Goal: Use online tool/utility: Utilize a website feature to perform a specific function

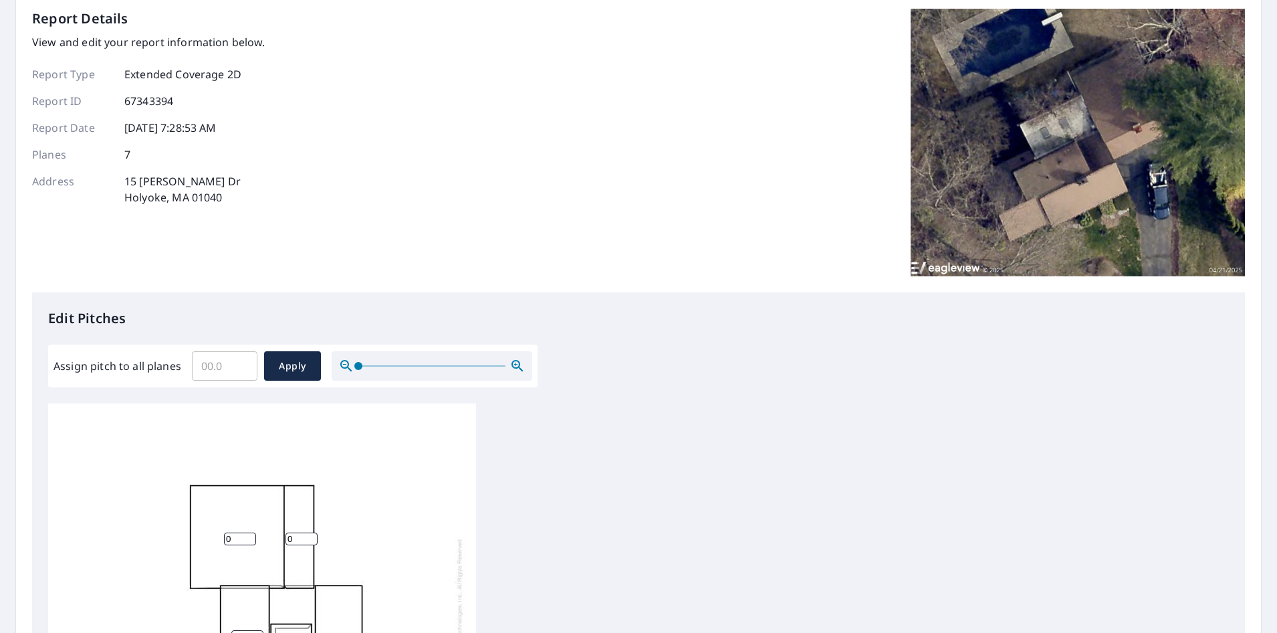
scroll to position [201, 0]
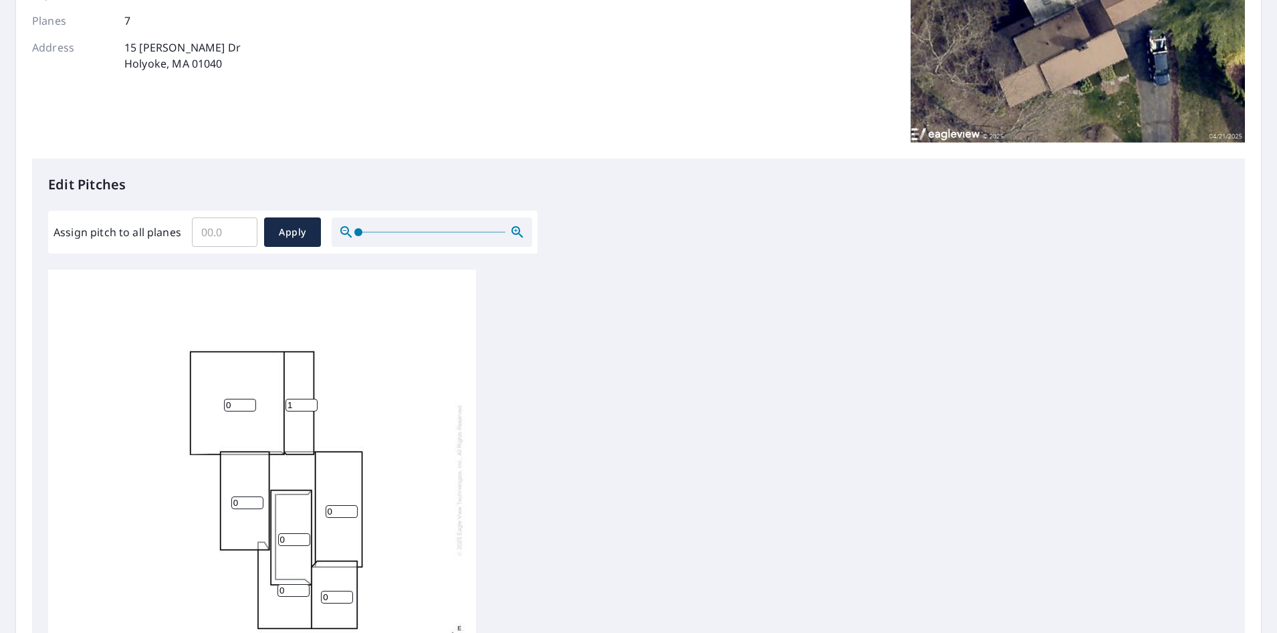
click at [314, 401] on input "1" at bounding box center [302, 405] width 32 height 13
click at [314, 401] on input "2" at bounding box center [302, 405] width 32 height 13
click at [314, 401] on input "3" at bounding box center [302, 405] width 32 height 13
click at [314, 401] on input "4" at bounding box center [302, 405] width 32 height 13
click at [314, 401] on input "5" at bounding box center [302, 405] width 32 height 13
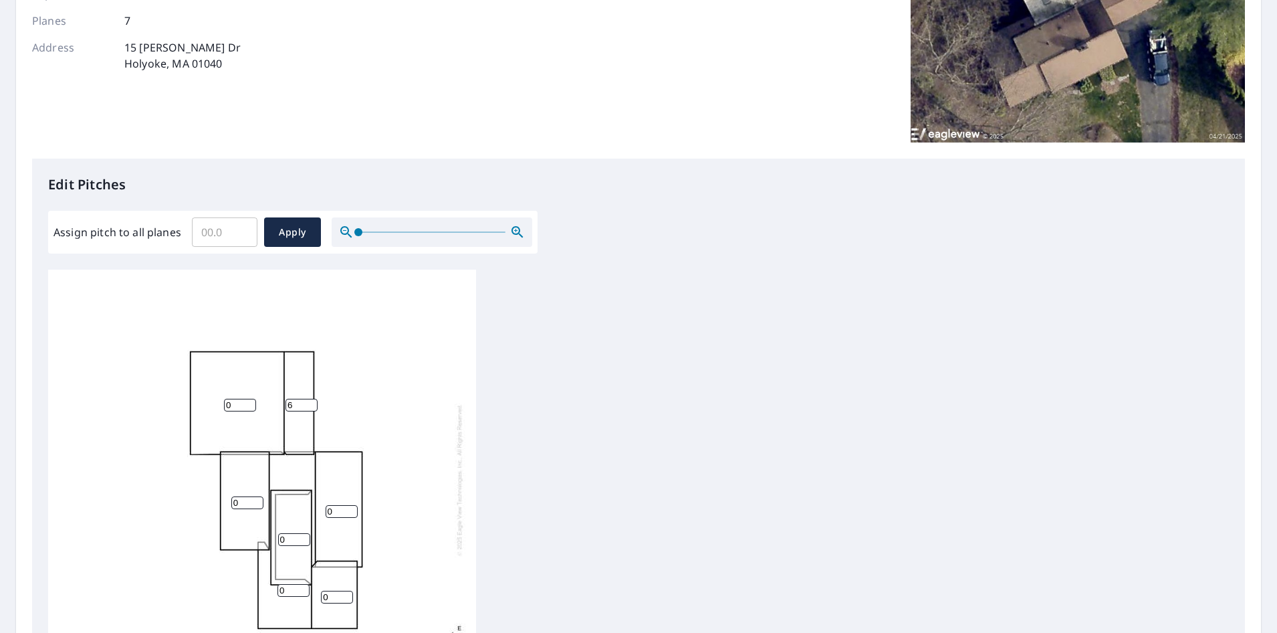
click at [314, 401] on input "6" at bounding box center [302, 405] width 32 height 13
click at [314, 401] on input "7" at bounding box center [302, 405] width 32 height 13
click at [314, 401] on input "8" at bounding box center [302, 405] width 32 height 13
click at [314, 401] on input "9" at bounding box center [302, 405] width 32 height 13
type input "10"
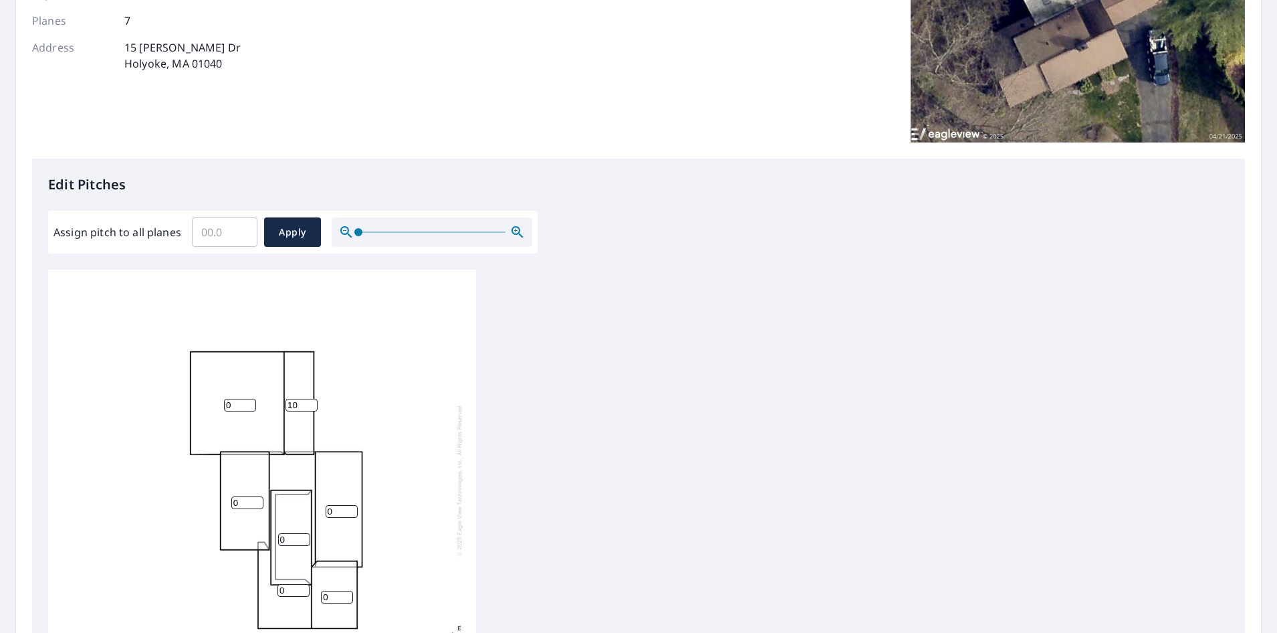
click at [314, 401] on input "10" at bounding box center [302, 405] width 32 height 13
click at [237, 404] on input "0" at bounding box center [240, 405] width 32 height 13
click at [249, 401] on input "1" at bounding box center [240, 405] width 32 height 13
click at [249, 401] on input "2" at bounding box center [240, 405] width 32 height 13
click at [249, 401] on input "3" at bounding box center [240, 405] width 32 height 13
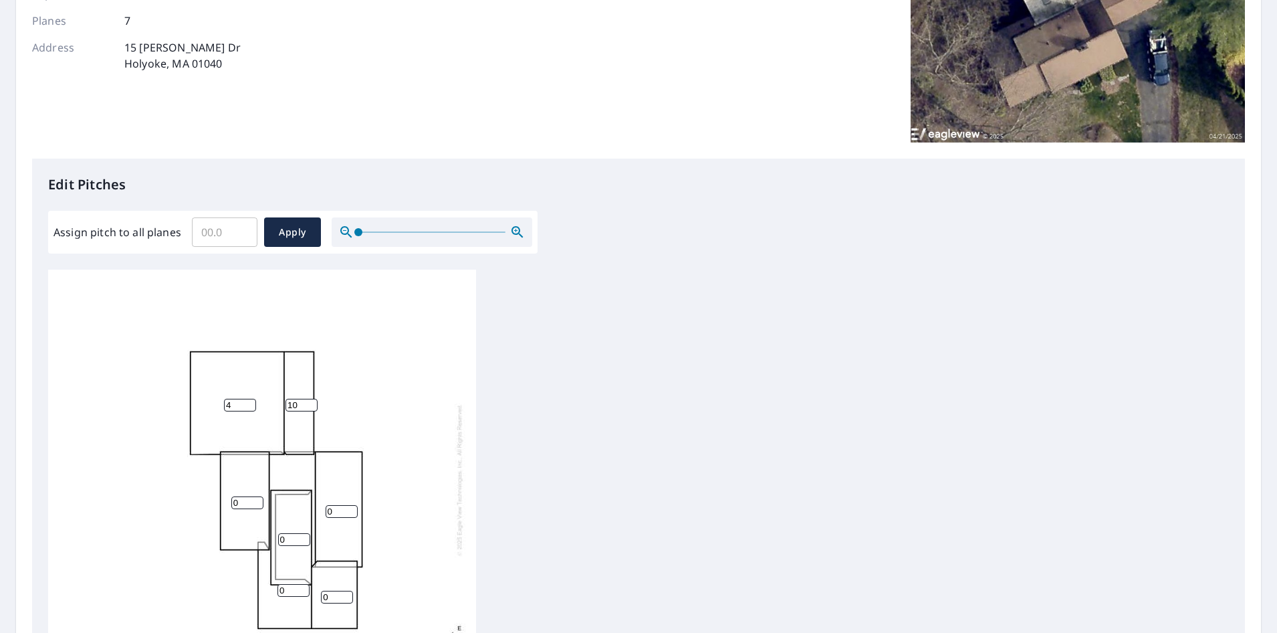
click at [249, 401] on input "4" at bounding box center [240, 405] width 32 height 13
click at [249, 401] on input "5" at bounding box center [240, 405] width 32 height 13
click at [249, 401] on input "6" at bounding box center [240, 405] width 32 height 13
type input "7"
click at [249, 401] on input "7" at bounding box center [240, 405] width 32 height 13
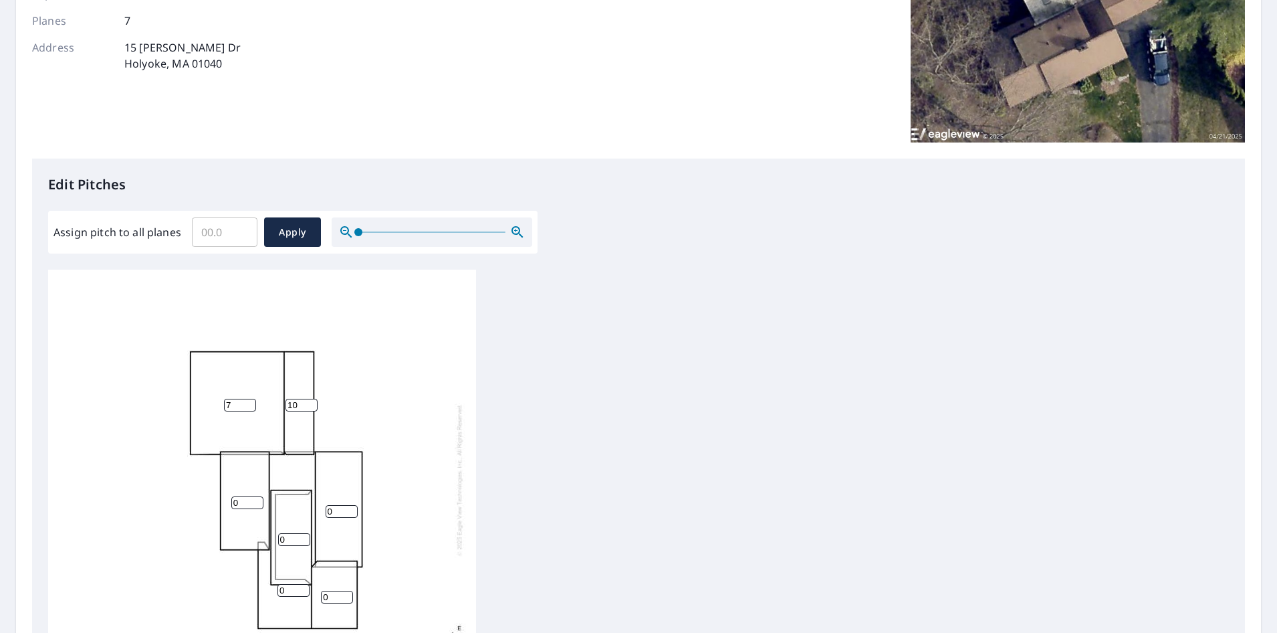
click at [338, 512] on input "0" at bounding box center [342, 511] width 32 height 13
click at [353, 505] on input "0" at bounding box center [342, 511] width 32 height 13
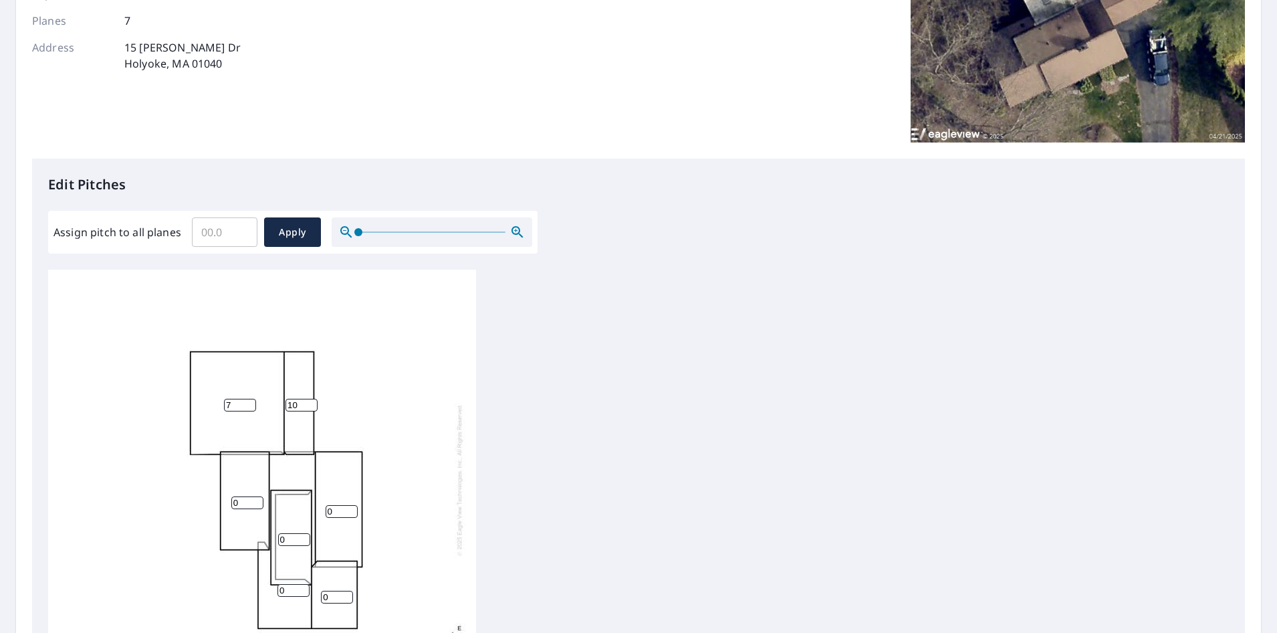
click at [353, 505] on input "0" at bounding box center [342, 511] width 32 height 13
click at [354, 510] on input "1" at bounding box center [342, 511] width 32 height 13
click at [354, 510] on input "2" at bounding box center [342, 511] width 32 height 13
click at [354, 510] on input "3" at bounding box center [342, 511] width 32 height 13
click at [354, 510] on input "4" at bounding box center [342, 511] width 32 height 13
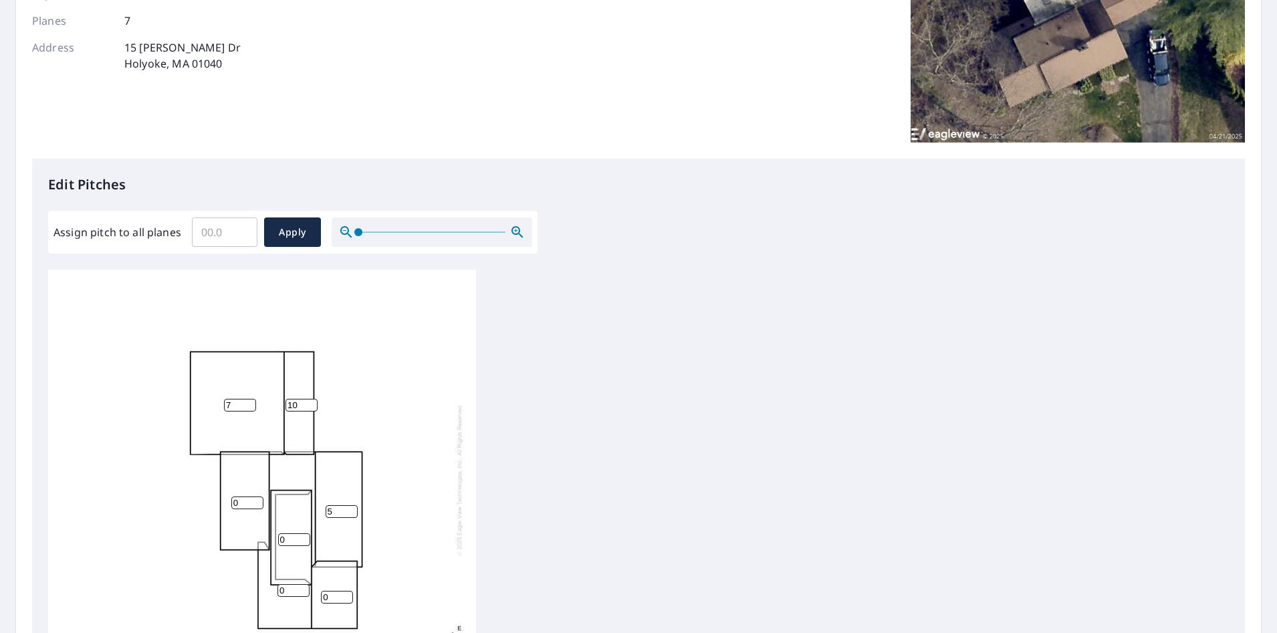
click at [354, 510] on input "5" at bounding box center [342, 511] width 32 height 13
click at [354, 510] on input "6" at bounding box center [342, 511] width 32 height 13
click at [354, 510] on input "7" at bounding box center [342, 511] width 32 height 13
click at [354, 510] on input "8" at bounding box center [342, 511] width 32 height 13
click at [354, 510] on input "9" at bounding box center [342, 511] width 32 height 13
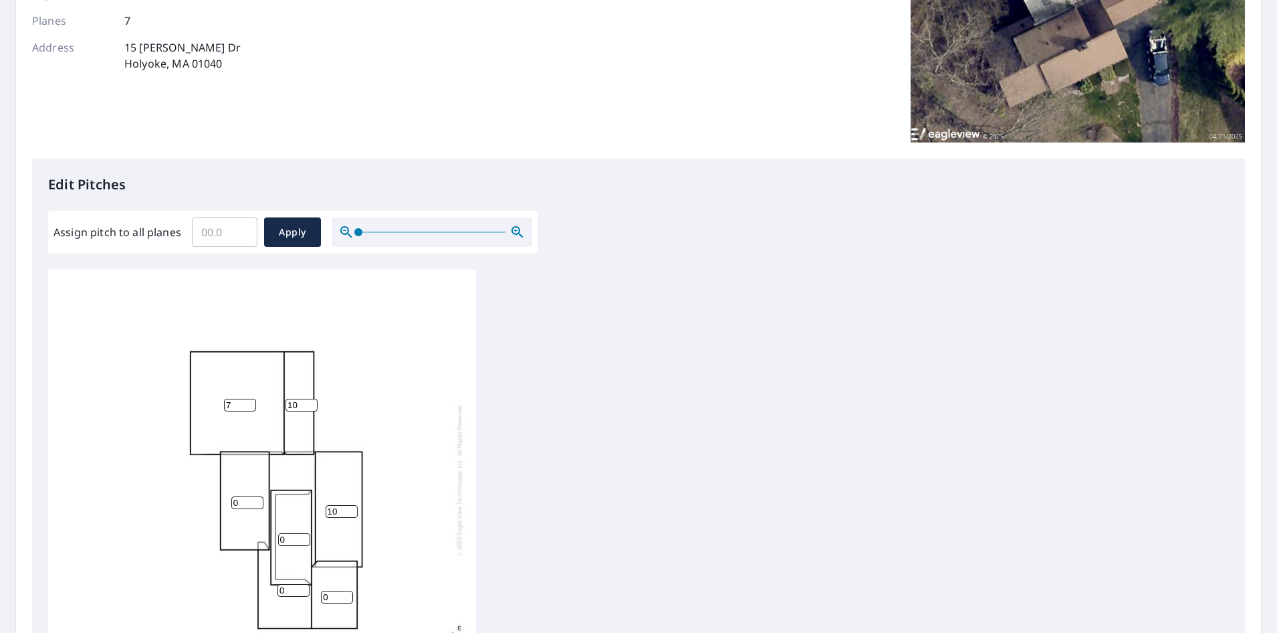
type input "10"
click at [354, 510] on input "10" at bounding box center [342, 511] width 32 height 13
click at [346, 593] on input "1" at bounding box center [337, 597] width 32 height 13
click at [346, 593] on input "2" at bounding box center [337, 597] width 32 height 13
click at [346, 593] on input "3" at bounding box center [337, 597] width 32 height 13
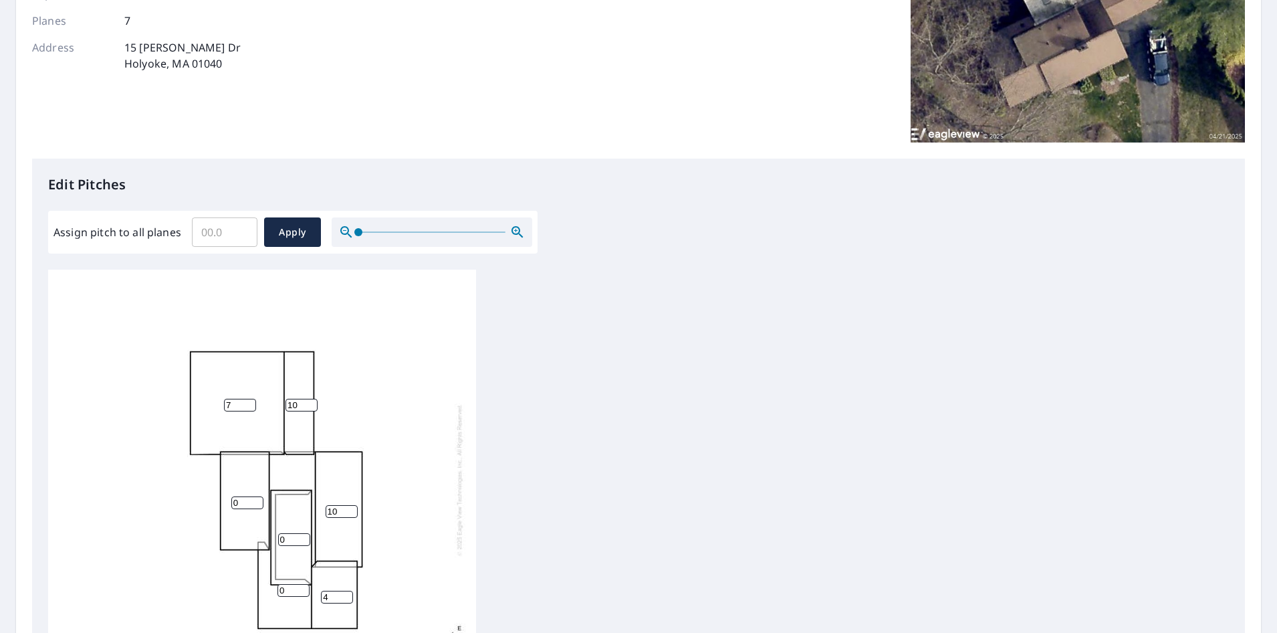
click at [346, 593] on input "4" at bounding box center [337, 597] width 32 height 13
click at [346, 593] on input "5" at bounding box center [337, 597] width 32 height 13
click at [346, 593] on input "6" at bounding box center [337, 597] width 32 height 13
click at [346, 593] on input "7" at bounding box center [337, 597] width 32 height 13
click at [346, 593] on input "8" at bounding box center [337, 597] width 32 height 13
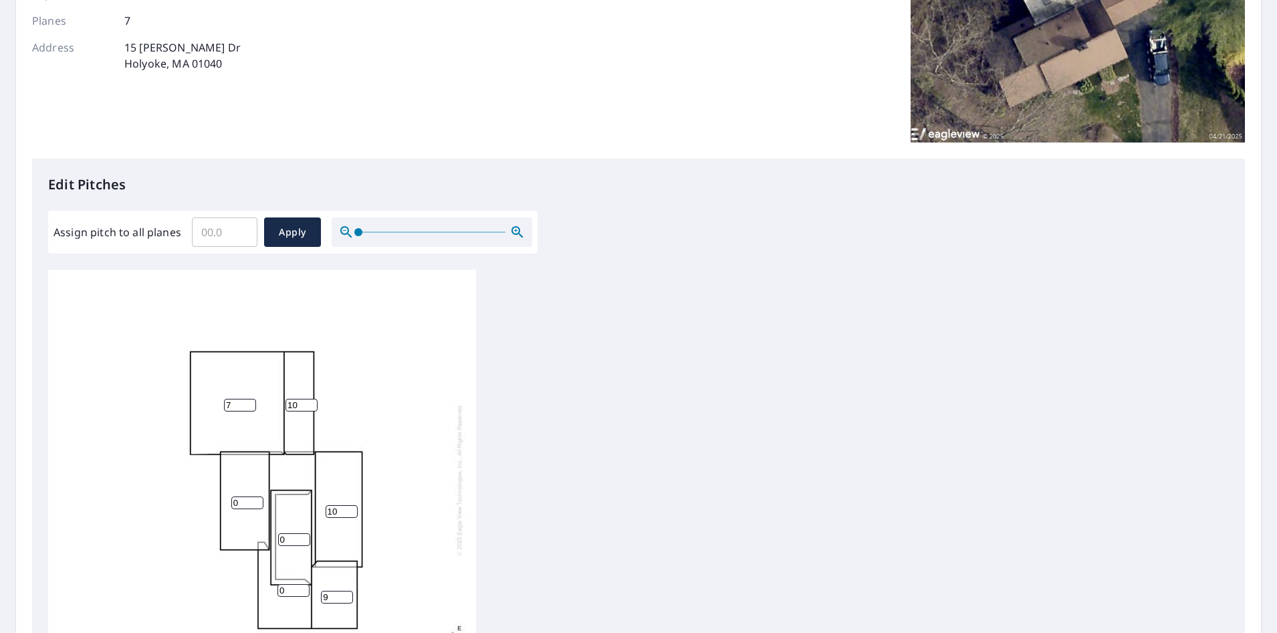
click at [346, 593] on input "9" at bounding box center [337, 597] width 32 height 13
type input "10"
click at [346, 593] on input "10" at bounding box center [337, 597] width 32 height 13
click at [288, 537] on input "0" at bounding box center [294, 539] width 32 height 13
click at [302, 534] on input "1" at bounding box center [294, 539] width 32 height 13
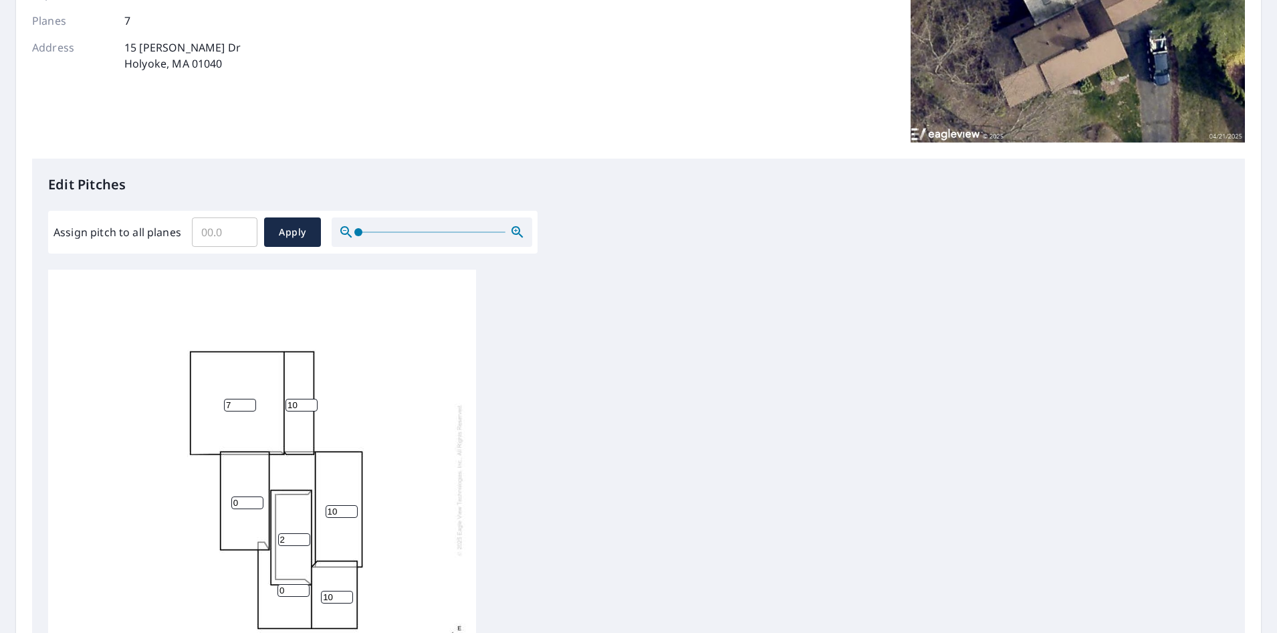
click at [302, 534] on input "2" at bounding box center [294, 539] width 32 height 13
click at [302, 534] on input "3" at bounding box center [294, 539] width 32 height 13
click at [302, 534] on input "4" at bounding box center [294, 539] width 32 height 13
click at [302, 534] on input "5" at bounding box center [294, 539] width 32 height 13
type input "6"
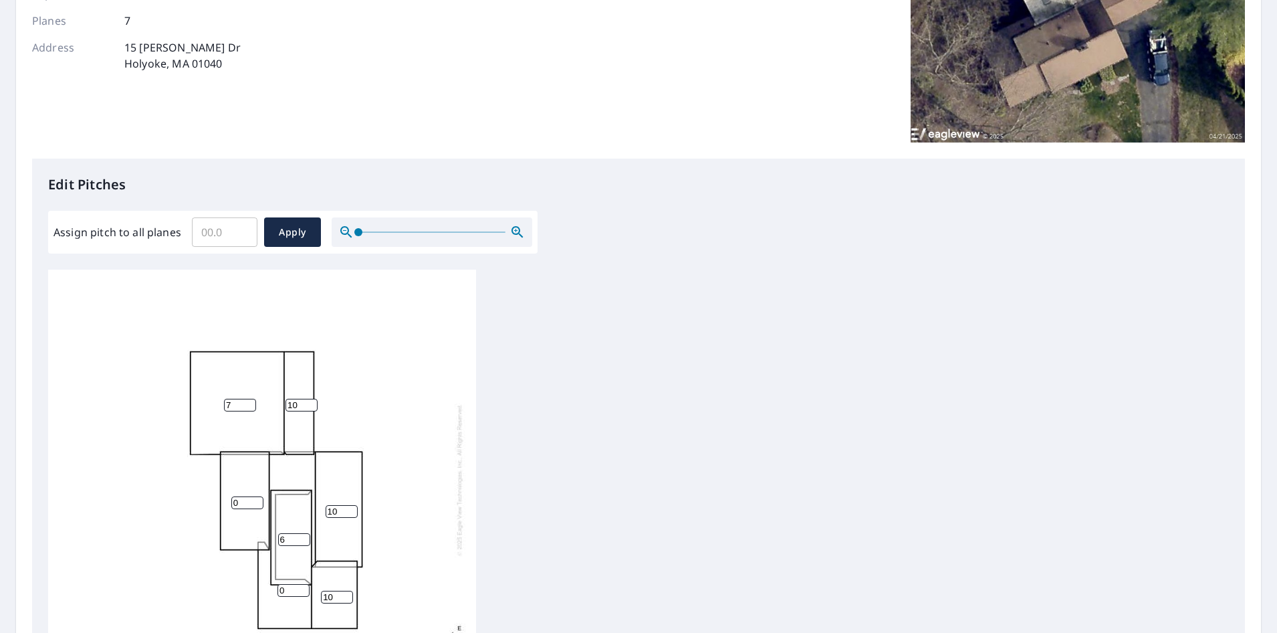
click at [302, 534] on input "6" at bounding box center [294, 539] width 32 height 13
click at [304, 587] on input "1" at bounding box center [294, 590] width 32 height 13
click at [304, 587] on input "2" at bounding box center [294, 590] width 32 height 13
click at [304, 587] on input "3" at bounding box center [294, 590] width 32 height 13
click at [304, 587] on input "4" at bounding box center [294, 590] width 32 height 13
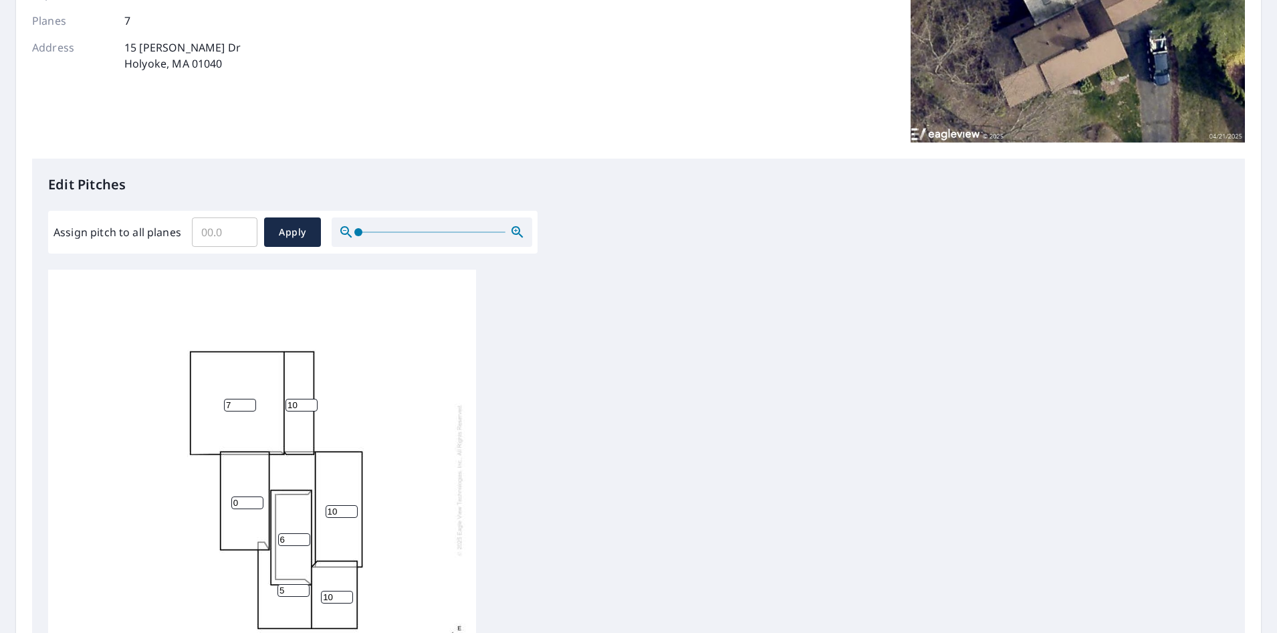
click at [304, 587] on input "5" at bounding box center [294, 590] width 32 height 13
click at [304, 587] on input "6" at bounding box center [294, 590] width 32 height 13
click at [304, 587] on input "7" at bounding box center [294, 590] width 32 height 13
click at [304, 587] on input "8" at bounding box center [294, 590] width 32 height 13
click at [304, 587] on input "9" at bounding box center [294, 590] width 32 height 13
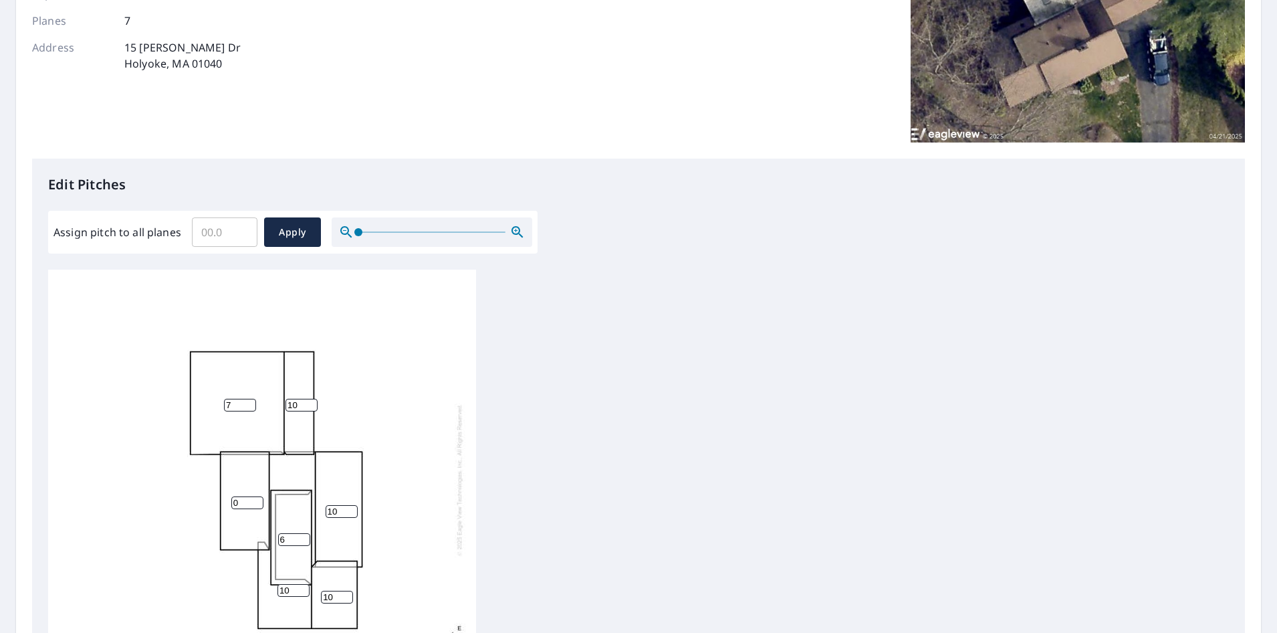
type input "10"
click at [304, 587] on input "10" at bounding box center [294, 590] width 32 height 13
click at [256, 500] on input "1" at bounding box center [247, 502] width 32 height 13
click at [256, 500] on input "2" at bounding box center [247, 502] width 32 height 13
click at [256, 500] on input "3" at bounding box center [247, 502] width 32 height 13
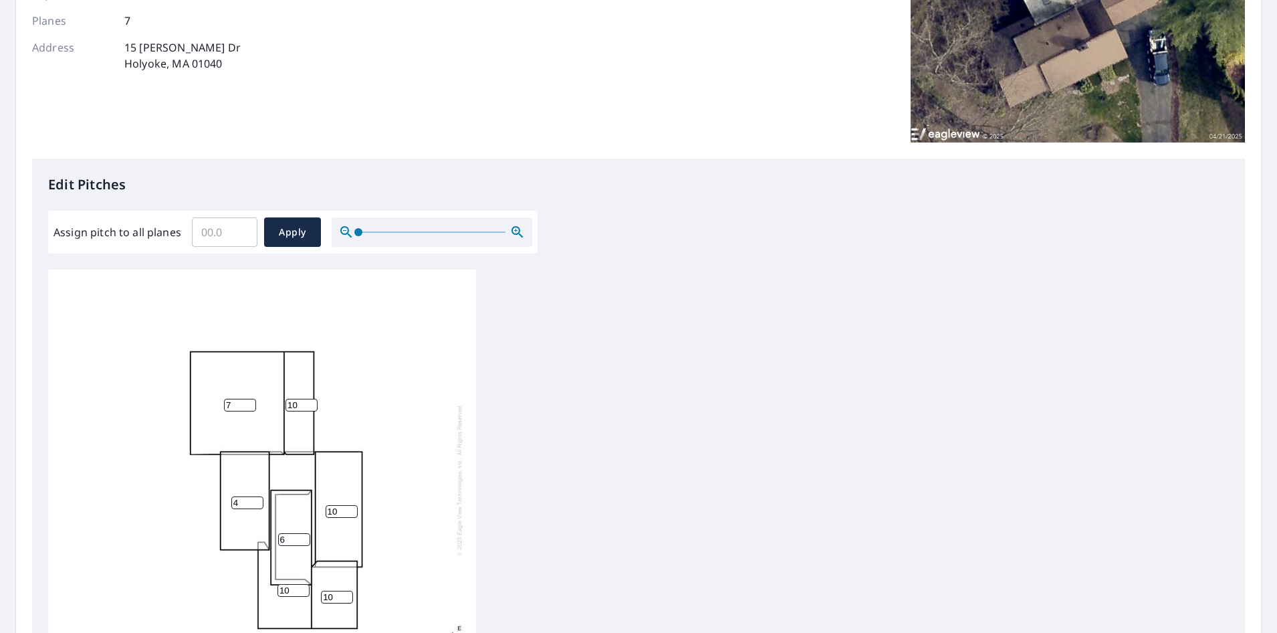
click at [256, 500] on input "4" at bounding box center [247, 502] width 32 height 13
click at [256, 500] on input "5" at bounding box center [247, 502] width 32 height 13
click at [256, 500] on input "6" at bounding box center [247, 502] width 32 height 13
click at [256, 500] on input "7" at bounding box center [247, 502] width 32 height 13
click at [256, 500] on input "8" at bounding box center [247, 502] width 32 height 13
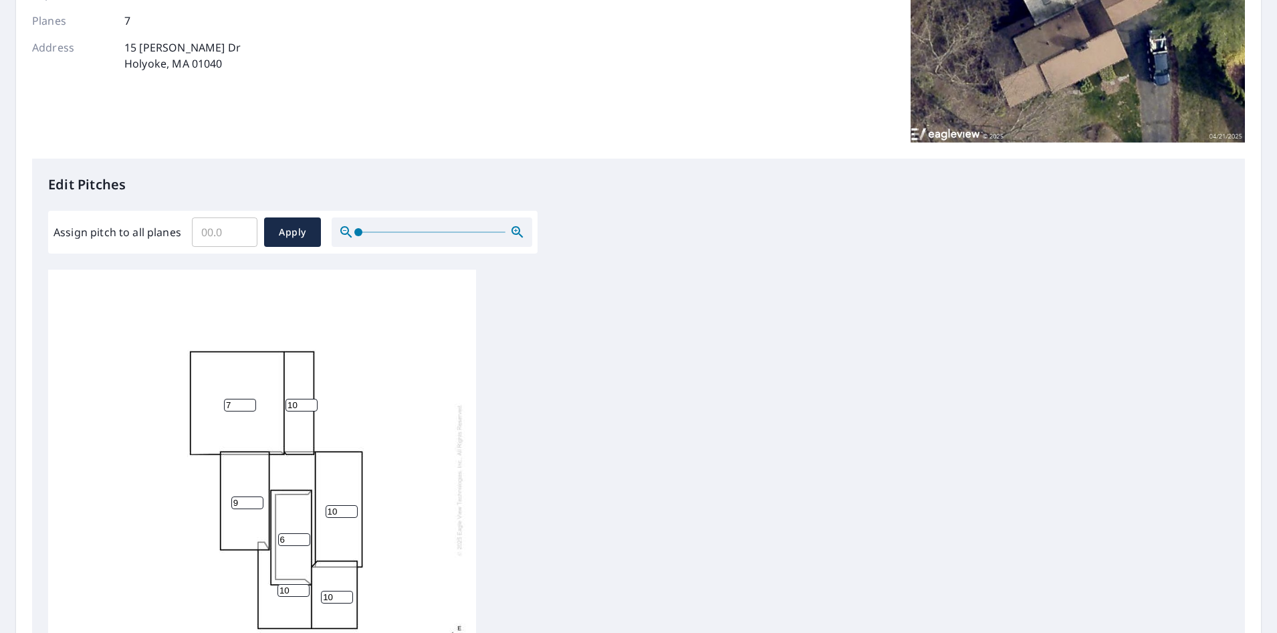
click at [256, 500] on input "9" at bounding box center [247, 502] width 32 height 13
type input "10"
click at [256, 500] on input "10" at bounding box center [247, 502] width 32 height 13
click at [298, 236] on span "Apply" at bounding box center [292, 232] width 35 height 17
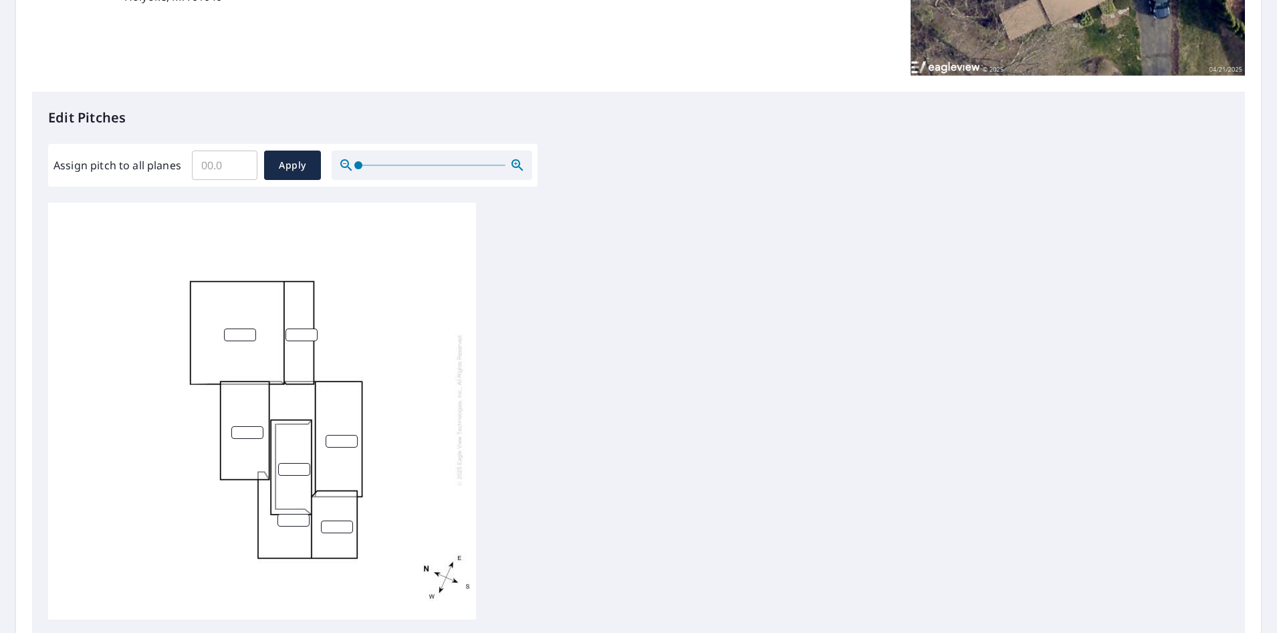
scroll to position [0, 0]
click at [241, 342] on input "number" at bounding box center [240, 338] width 32 height 13
click at [248, 336] on input "1" at bounding box center [240, 338] width 32 height 13
click at [248, 336] on input "2" at bounding box center [240, 338] width 32 height 13
click at [248, 336] on input "3" at bounding box center [240, 338] width 32 height 13
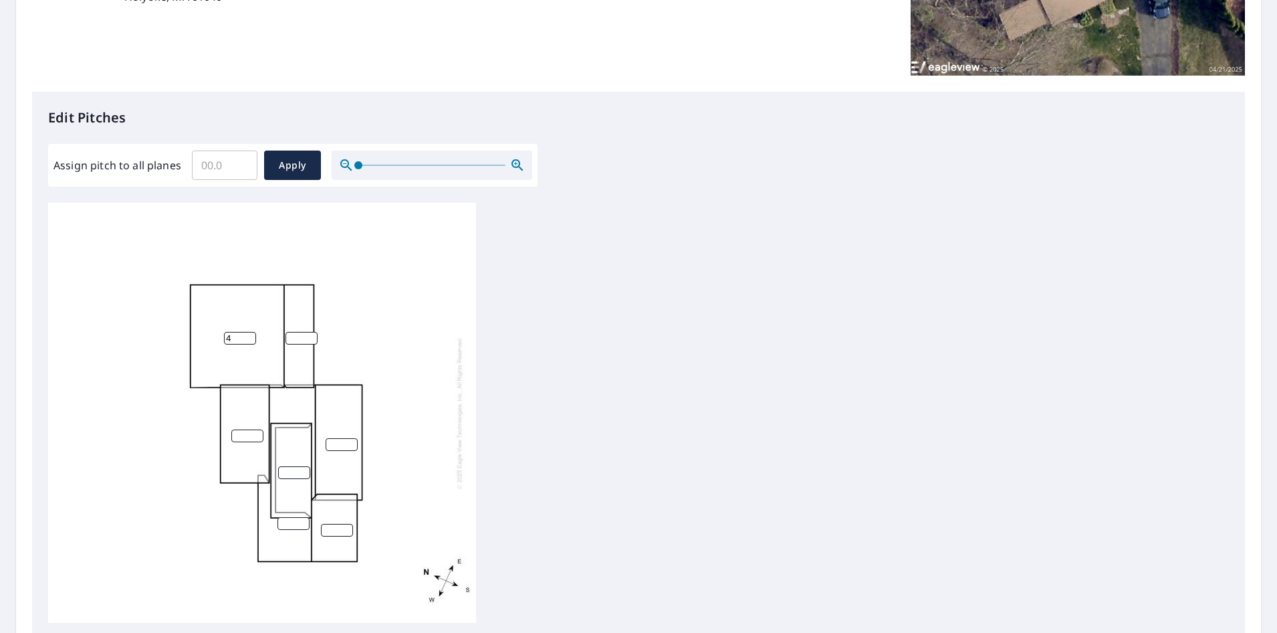
click at [248, 336] on input "4" at bounding box center [240, 338] width 32 height 13
click at [248, 336] on input "5" at bounding box center [240, 338] width 32 height 13
click at [248, 336] on input "6" at bounding box center [240, 338] width 32 height 13
click at [248, 336] on input "7" at bounding box center [240, 338] width 32 height 13
click at [248, 336] on input "8" at bounding box center [240, 338] width 32 height 13
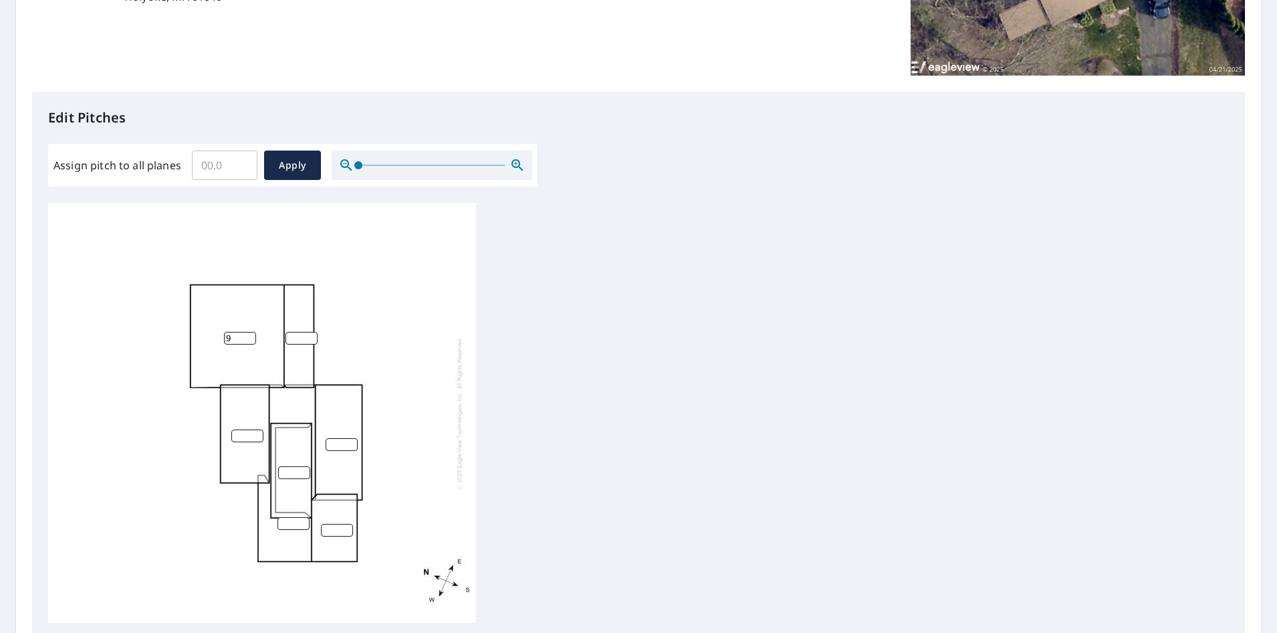
click at [248, 336] on input "9" at bounding box center [240, 338] width 32 height 13
type input "10"
click at [248, 336] on input "10" at bounding box center [240, 338] width 32 height 13
click at [310, 332] on input "1" at bounding box center [302, 338] width 32 height 13
type input "2"
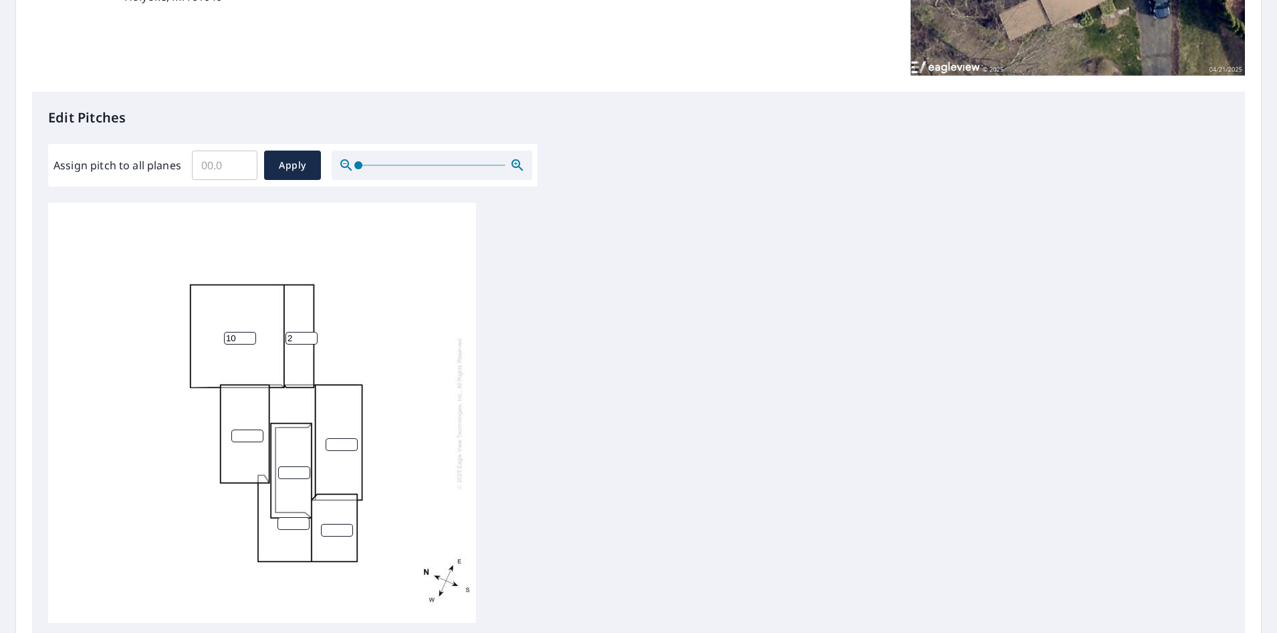
click at [310, 332] on input "2" at bounding box center [302, 338] width 32 height 13
click at [248, 167] on input "Assign pitch to all planes" at bounding box center [225, 164] width 66 height 37
click at [240, 161] on input "0.1" at bounding box center [225, 164] width 66 height 37
click at [240, 161] on input "0.2" at bounding box center [225, 164] width 66 height 37
click at [240, 161] on input "0.3" at bounding box center [225, 164] width 66 height 37
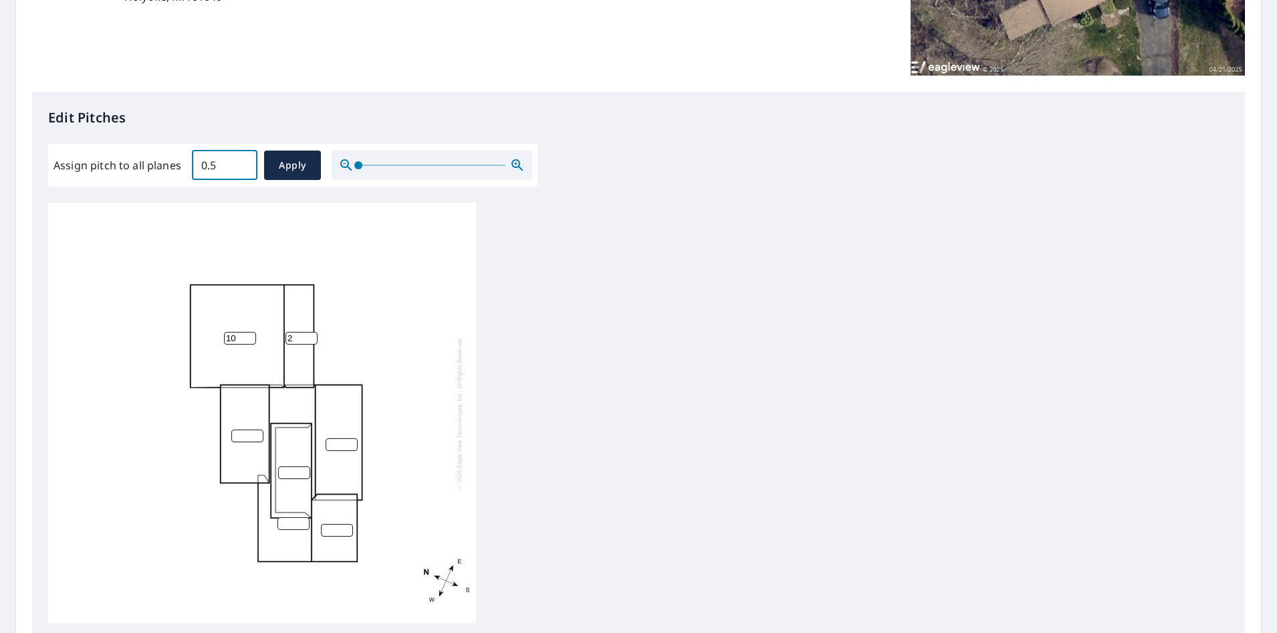
click at [240, 161] on input "0.5" at bounding box center [225, 164] width 66 height 37
click at [240, 164] on input "7.5" at bounding box center [225, 164] width 66 height 37
click at [240, 164] on input "8.5" at bounding box center [225, 164] width 66 height 37
click at [240, 164] on input "9.2" at bounding box center [225, 164] width 66 height 37
click at [240, 164] on input "9.3" at bounding box center [225, 164] width 66 height 37
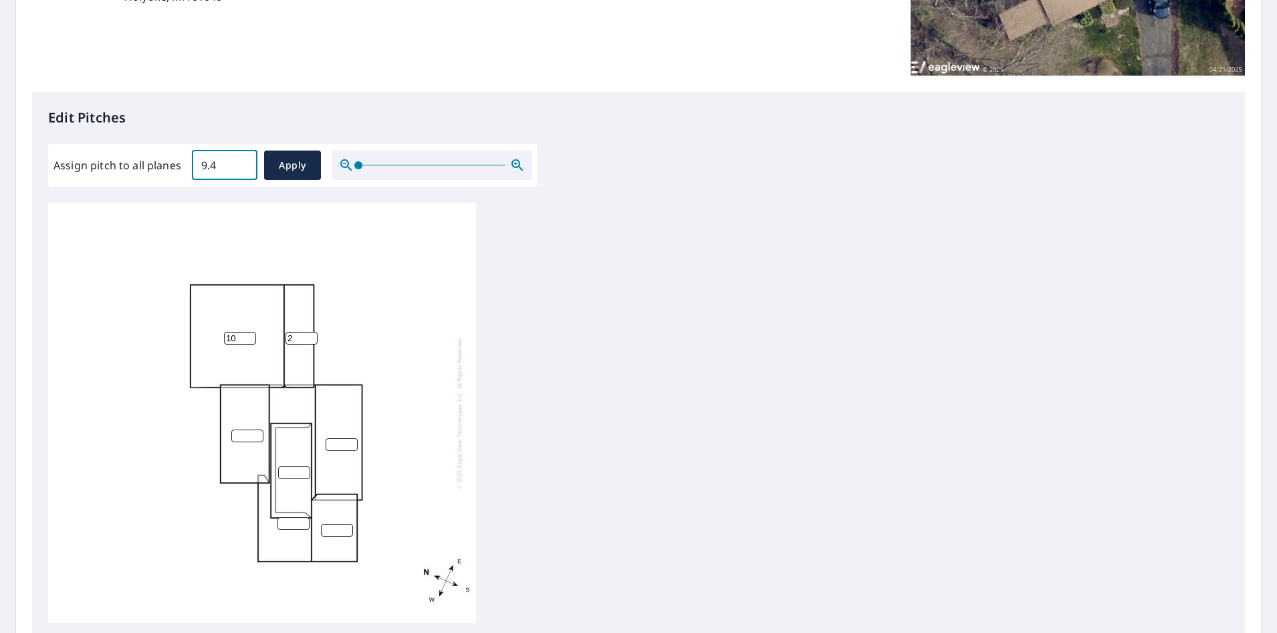
click at [240, 164] on input "9.4" at bounding box center [225, 164] width 66 height 37
click at [240, 164] on input "9.5" at bounding box center [225, 164] width 66 height 37
click at [240, 164] on input "9.6" at bounding box center [225, 164] width 66 height 37
click at [240, 164] on input "9.7" at bounding box center [225, 164] width 66 height 37
click at [240, 164] on input "9.8" at bounding box center [225, 164] width 66 height 37
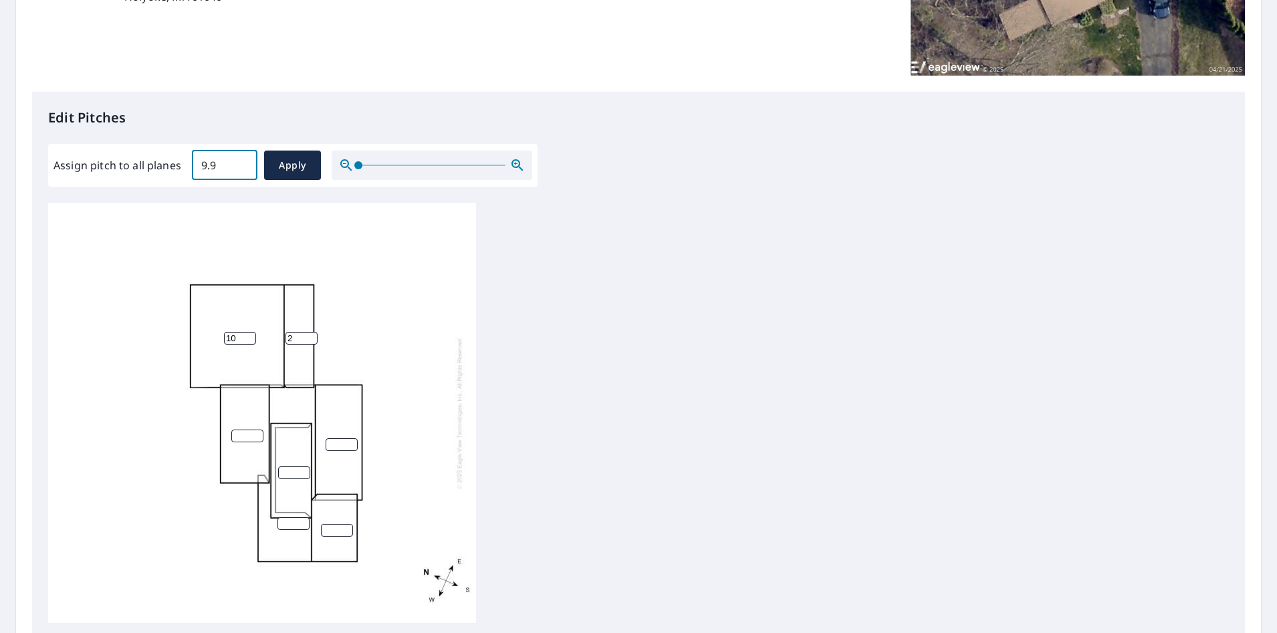
click at [240, 164] on input "9.9" at bounding box center [225, 164] width 66 height 37
type input "10"
click at [240, 164] on input "10" at bounding box center [225, 164] width 66 height 37
click at [283, 165] on span "Apply" at bounding box center [292, 165] width 35 height 17
type input "10"
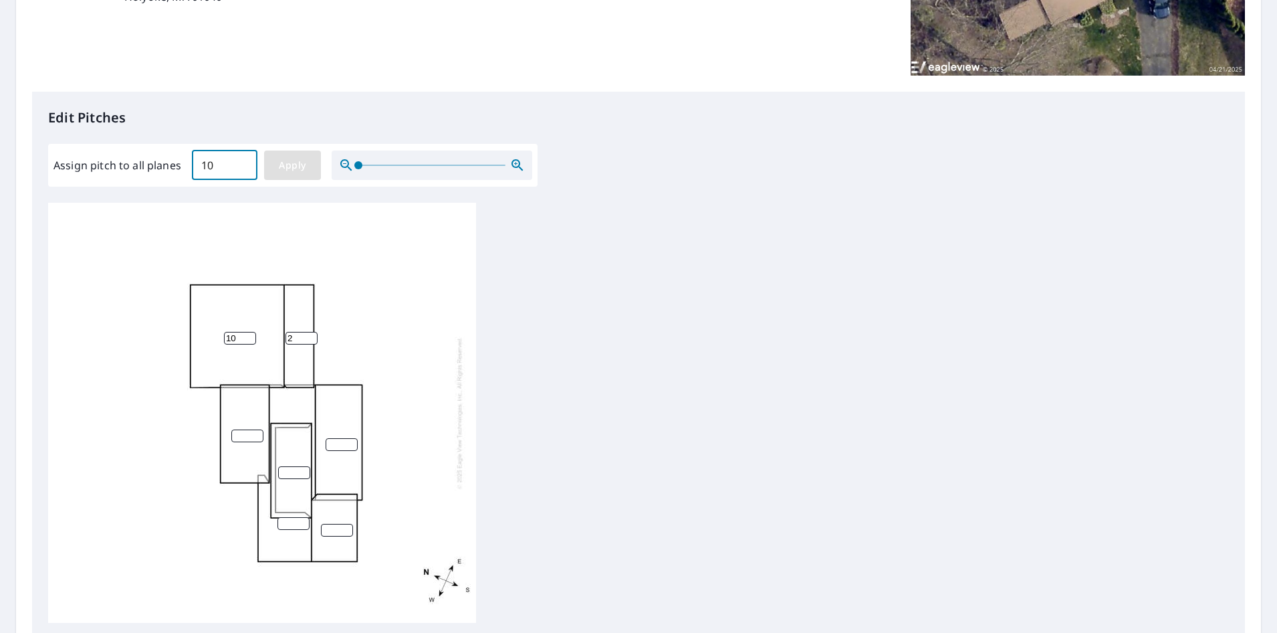
type input "10"
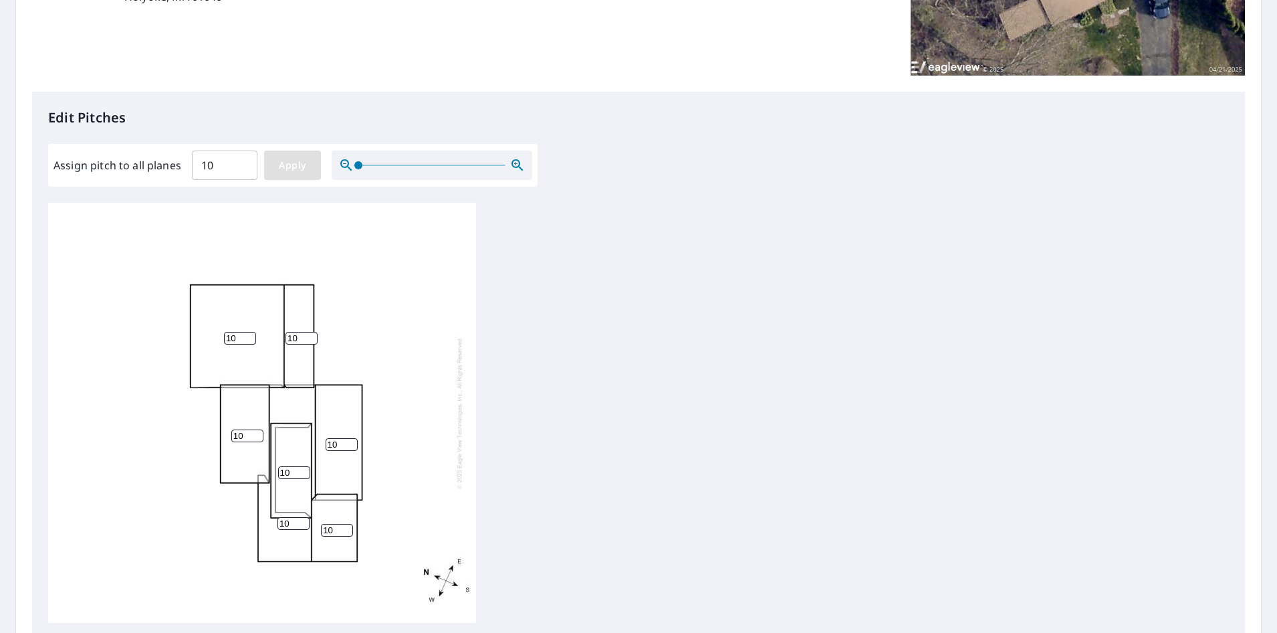
click at [290, 170] on span "Apply" at bounding box center [292, 165] width 35 height 17
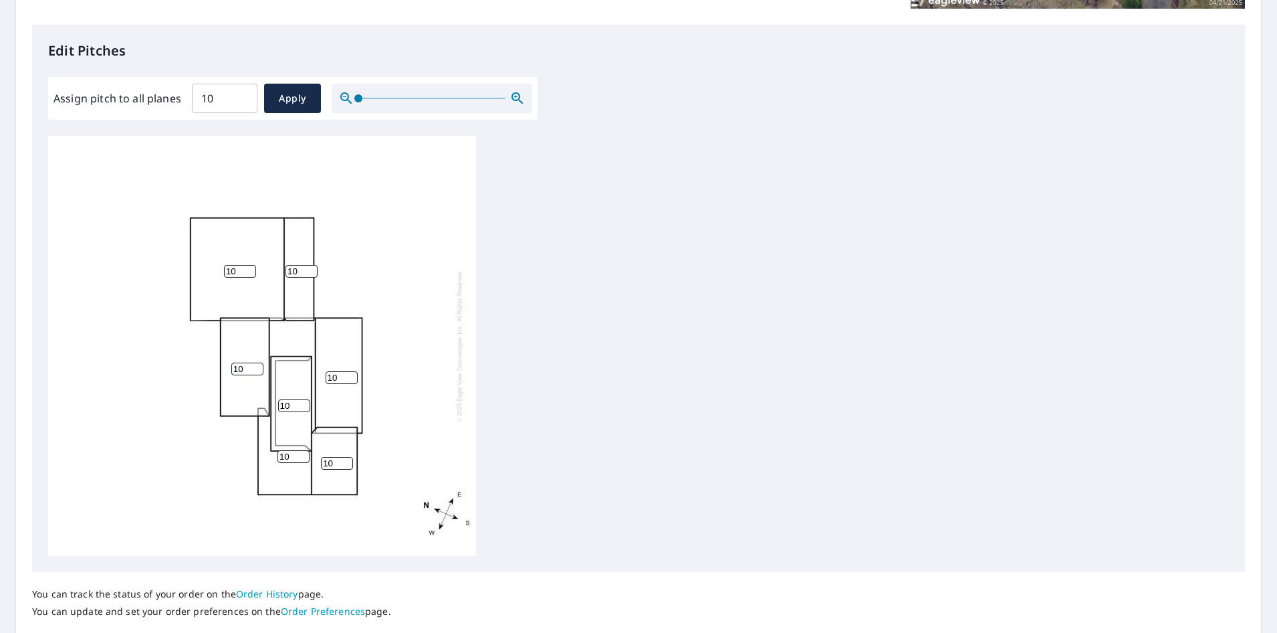
scroll to position [425, 0]
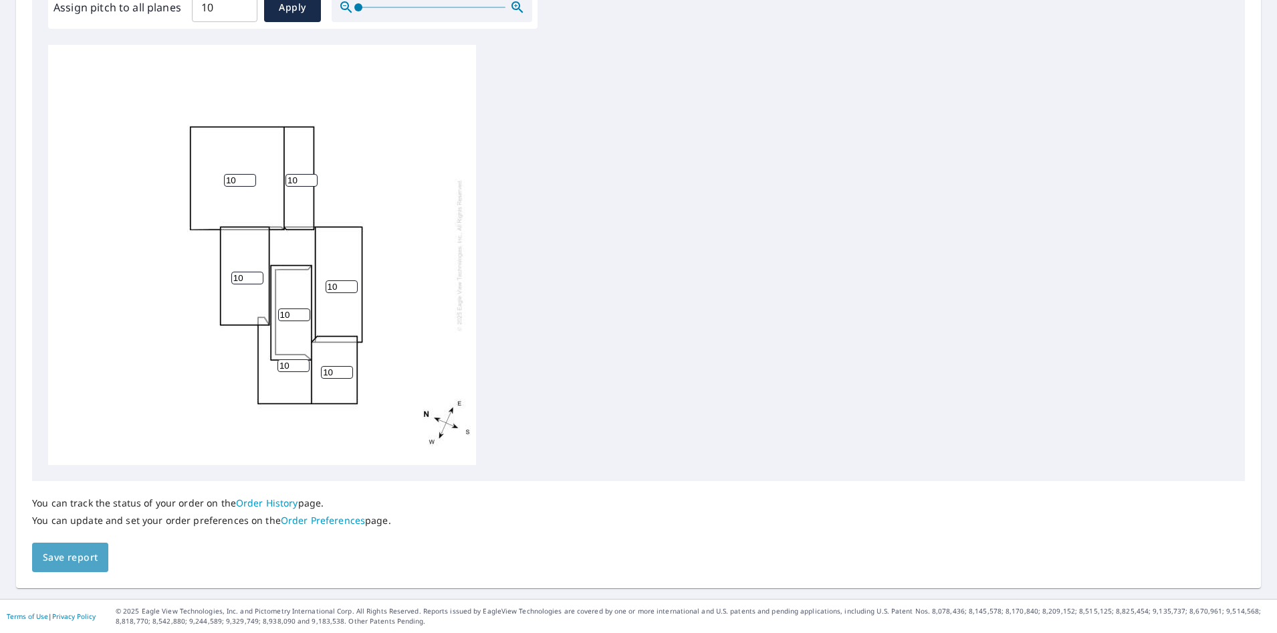
click at [69, 560] on span "Save report" at bounding box center [70, 557] width 55 height 17
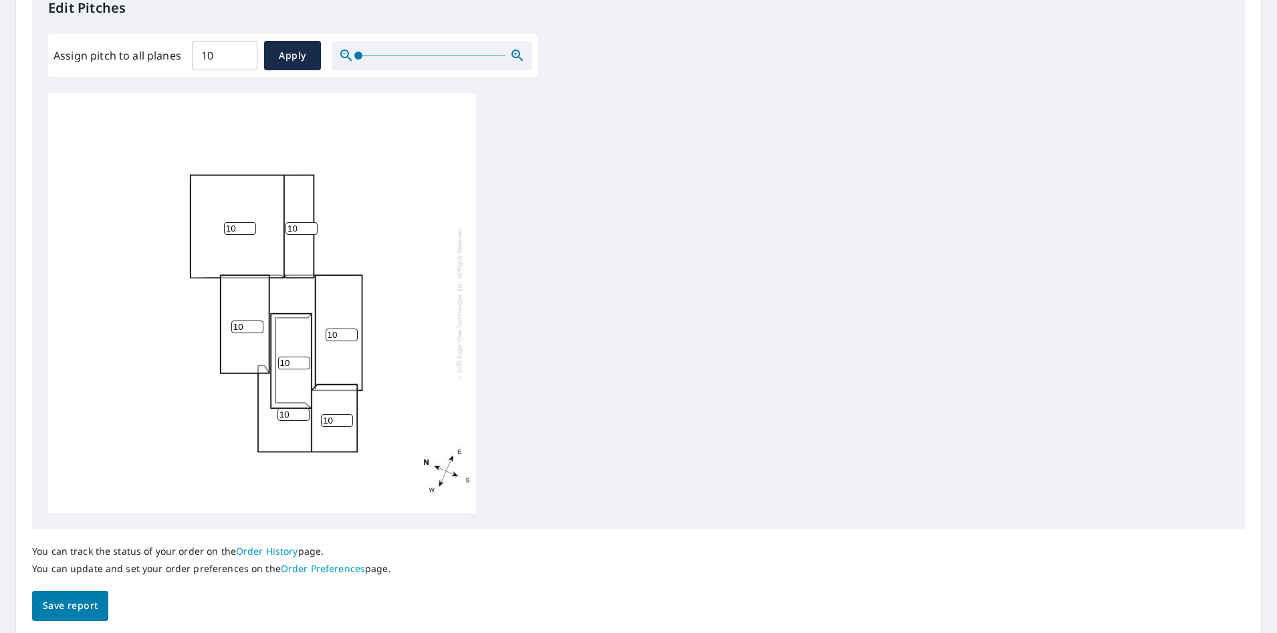
scroll to position [0, 0]
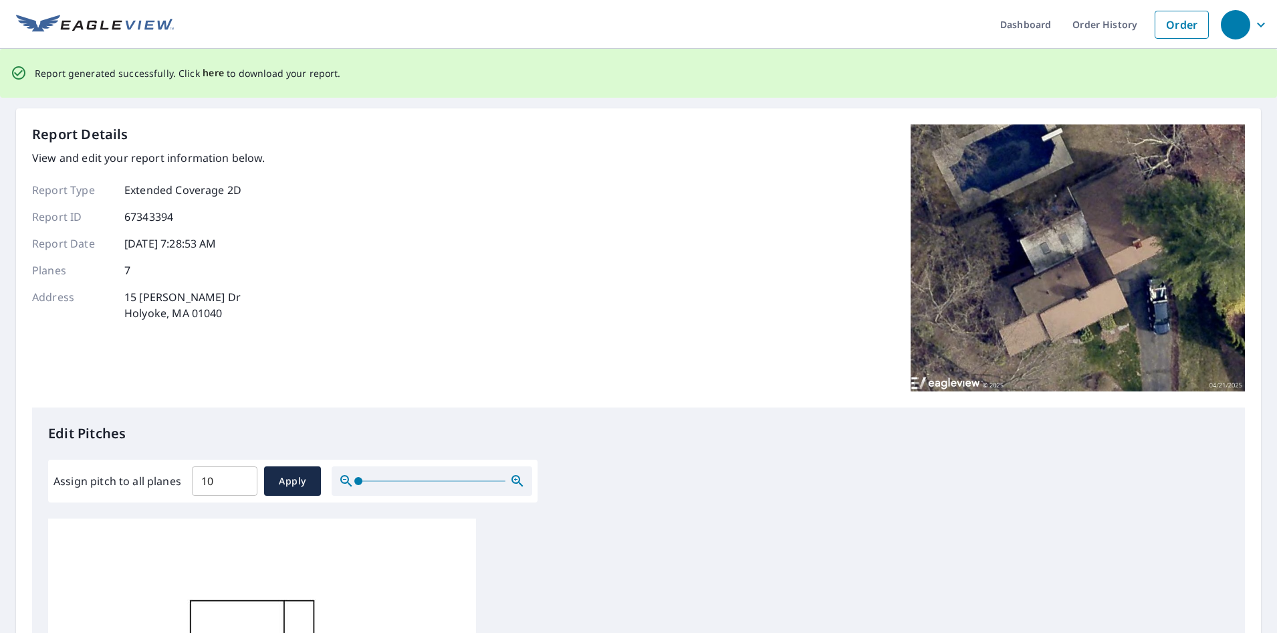
click at [211, 75] on span "here" at bounding box center [214, 73] width 22 height 17
